Goal: Task Accomplishment & Management: Complete application form

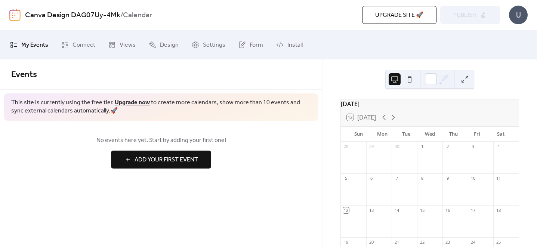
click at [197, 157] on span "Add Your First Event" at bounding box center [167, 159] width 64 height 9
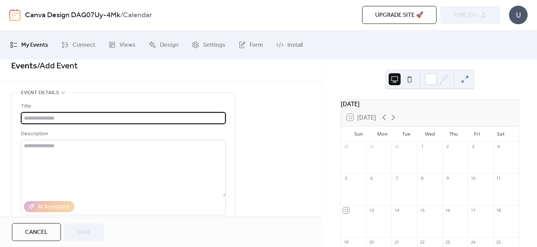
scroll to position [9, 0]
click at [176, 114] on input "text" at bounding box center [123, 117] width 205 height 12
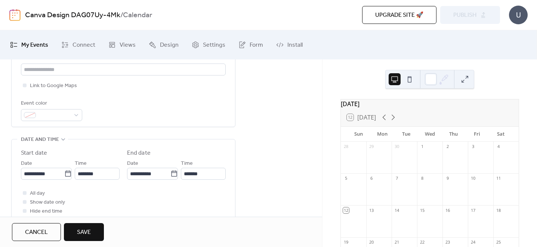
scroll to position [180, 0]
type input "*"
click at [68, 174] on icon at bounding box center [68, 173] width 6 height 6
click at [64, 174] on input "**********" at bounding box center [42, 173] width 43 height 12
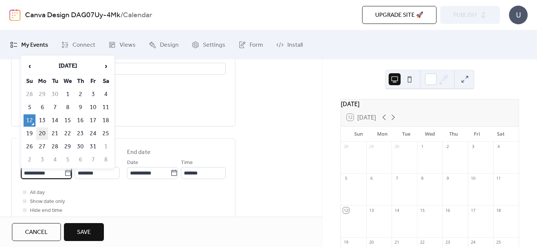
click at [43, 130] on td "20" at bounding box center [42, 133] width 12 height 12
type input "**********"
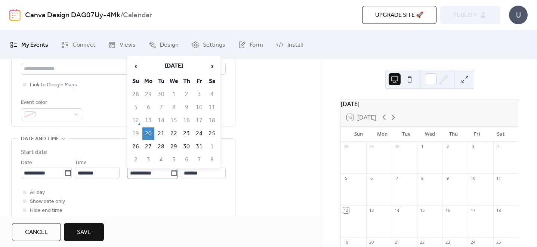
click at [173, 174] on icon at bounding box center [173, 172] width 7 height 7
click at [170, 174] on input "**********" at bounding box center [148, 173] width 43 height 12
click at [148, 132] on td "20" at bounding box center [148, 133] width 12 height 12
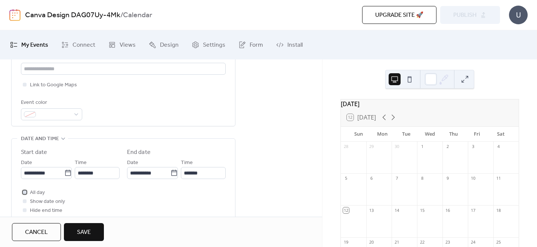
click at [24, 192] on div at bounding box center [25, 192] width 4 height 4
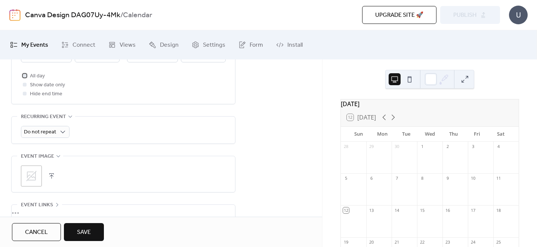
scroll to position [296, 0]
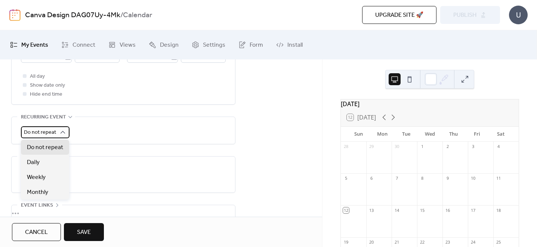
click at [62, 132] on icon at bounding box center [62, 132] width 7 height 7
click at [98, 125] on div "Do not repeat" at bounding box center [123, 130] width 205 height 27
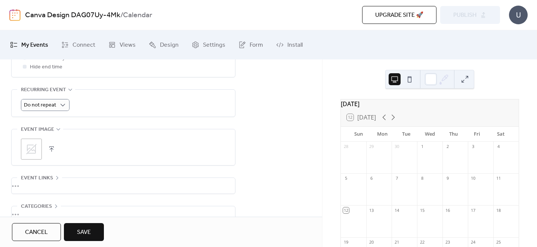
scroll to position [367, 0]
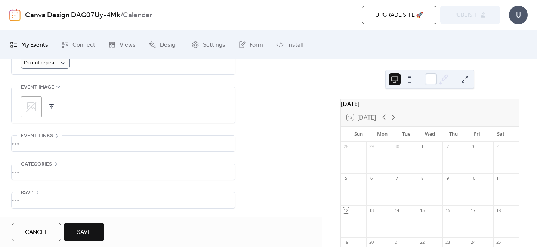
click at [89, 228] on span "Save" at bounding box center [84, 232] width 14 height 9
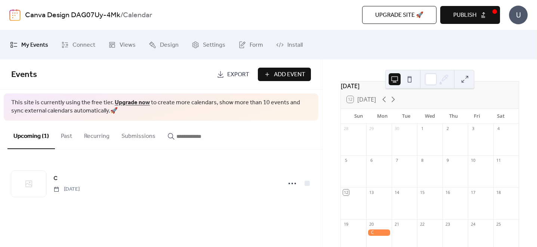
scroll to position [62, 0]
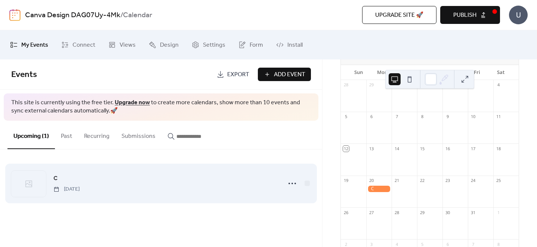
click at [81, 174] on div "C [DATE]" at bounding box center [165, 183] width 224 height 19
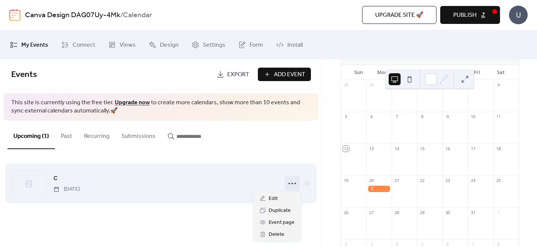
click at [292, 185] on icon at bounding box center [292, 183] width 12 height 12
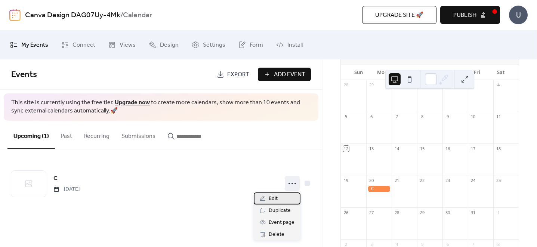
click at [275, 197] on span "Edit" at bounding box center [273, 198] width 9 height 9
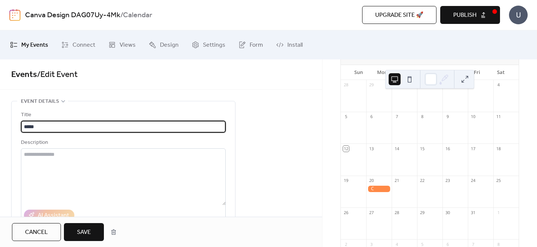
type input "*****"
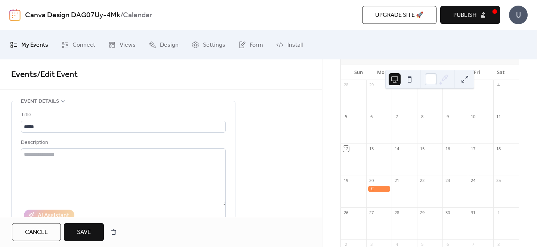
click at [84, 242] on div "Cancel Save" at bounding box center [161, 232] width 322 height 30
click at [85, 234] on span "Save" at bounding box center [84, 232] width 14 height 9
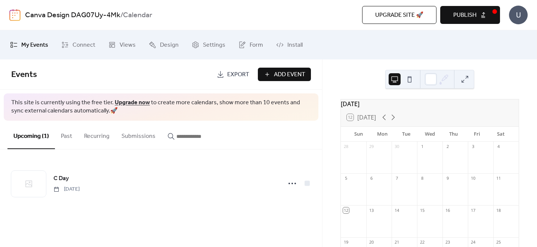
click at [409, 80] on button at bounding box center [410, 79] width 12 height 12
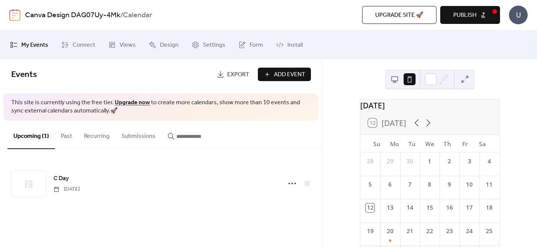
scroll to position [81, 0]
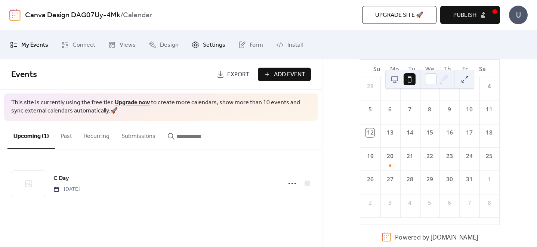
click at [203, 43] on span "Settings" at bounding box center [214, 45] width 22 height 12
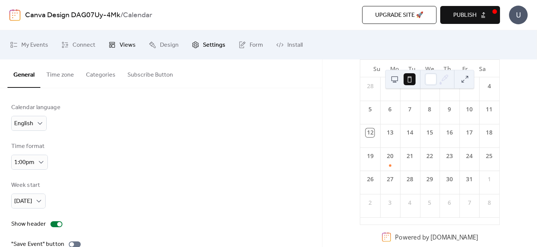
click at [114, 44] on icon at bounding box center [111, 44] width 7 height 7
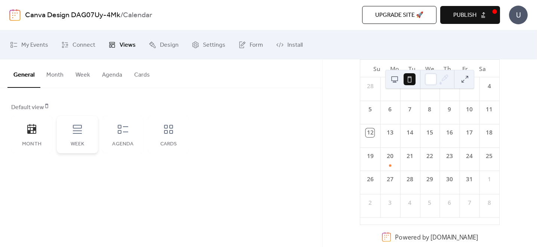
click at [78, 127] on icon at bounding box center [77, 129] width 12 height 12
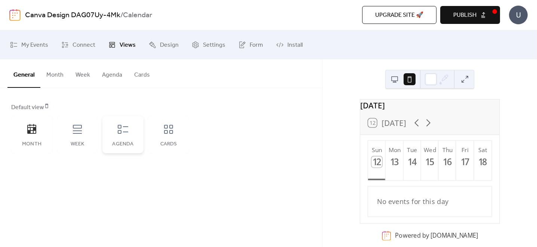
click at [126, 131] on icon at bounding box center [123, 129] width 12 height 12
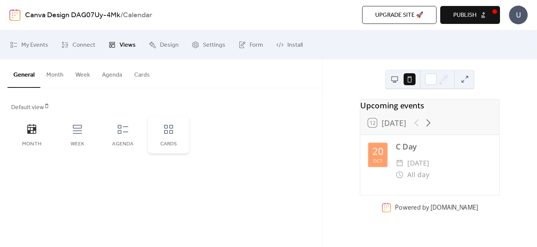
click at [170, 127] on icon at bounding box center [169, 129] width 12 height 12
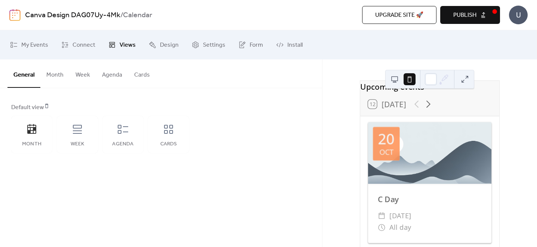
scroll to position [49, 0]
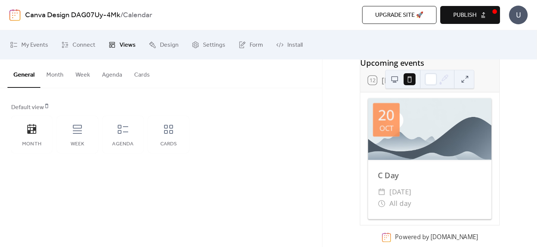
click at [136, 75] on button "Cards" at bounding box center [142, 73] width 28 height 28
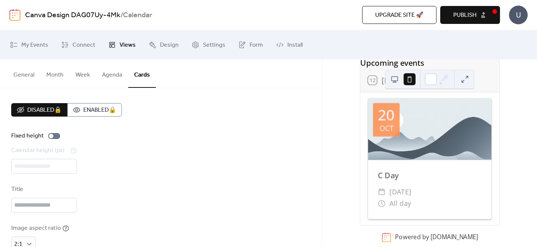
click at [31, 74] on button "General" at bounding box center [23, 73] width 33 height 28
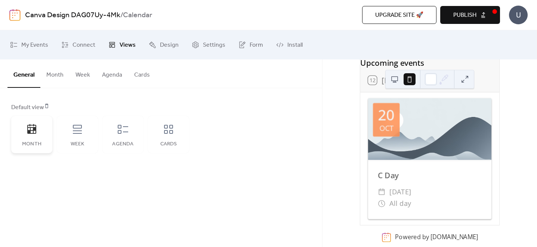
click at [34, 130] on icon at bounding box center [31, 129] width 9 height 10
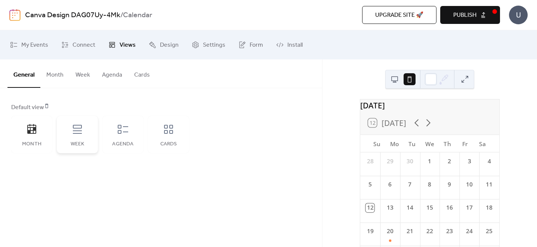
click at [75, 134] on icon at bounding box center [77, 129] width 12 height 12
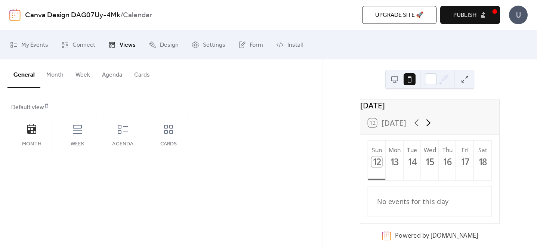
click at [428, 129] on icon at bounding box center [429, 123] width 12 height 12
click at [414, 129] on icon at bounding box center [417, 123] width 12 height 12
click at [281, 42] on link "Install" at bounding box center [290, 44] width 38 height 23
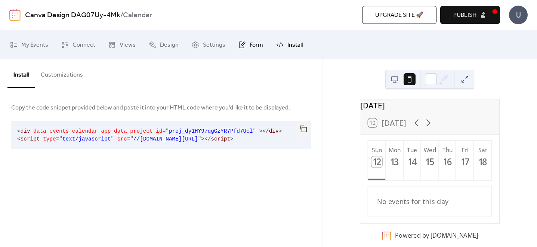
click at [250, 43] on span "Form" at bounding box center [256, 45] width 13 height 12
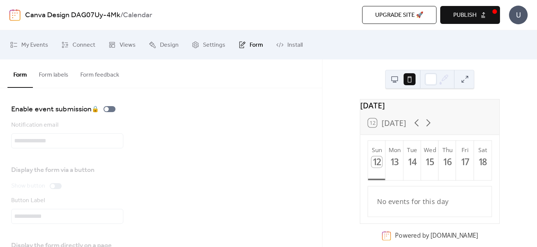
click at [453, 17] on span "Publish" at bounding box center [464, 15] width 23 height 9
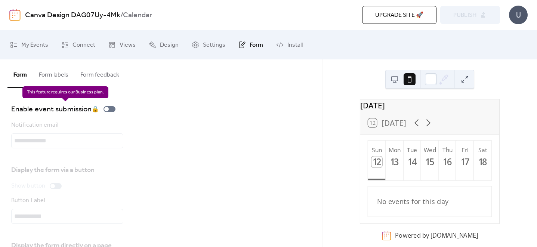
click at [106, 108] on div "Enable event submission 🔒" at bounding box center [64, 109] width 107 height 12
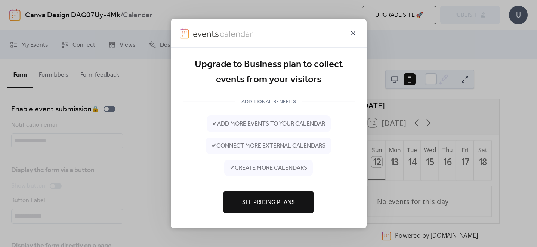
click at [350, 33] on icon at bounding box center [353, 32] width 9 height 9
